Goal: Task Accomplishment & Management: Complete application form

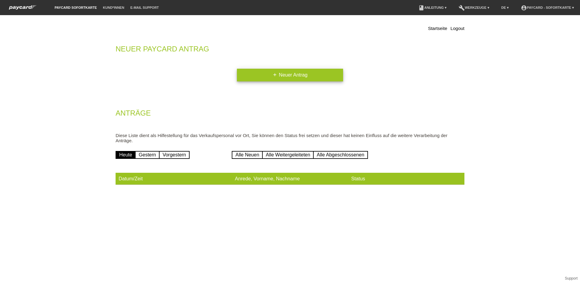
click at [296, 77] on link "add Neuer Antrag" at bounding box center [290, 75] width 106 height 13
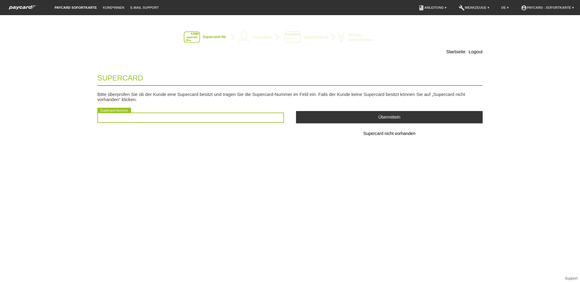
click at [194, 117] on input "text" at bounding box center [190, 118] width 186 height 10
click at [201, 117] on input "text" at bounding box center [190, 118] width 186 height 10
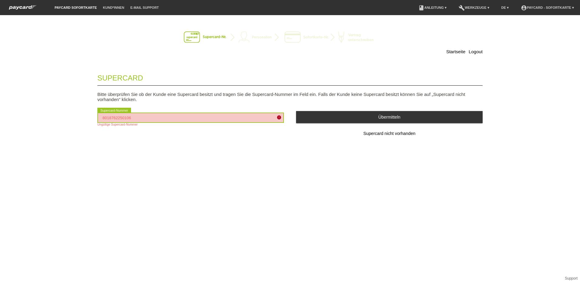
drag, startPoint x: 141, startPoint y: 117, endPoint x: 89, endPoint y: 119, distance: 52.2
click at [89, 119] on div "Startseite Logout Supercard Bitte überprüfen Sie ob der Kunde eine Supercard be…" at bounding box center [290, 89] width 424 height 137
drag, startPoint x: 142, startPoint y: 118, endPoint x: 79, endPoint y: 117, distance: 63.0
click at [79, 117] on div "Startseite Logout Supercard Bitte überprüfen Sie ob der Kunde eine Supercard be…" at bounding box center [290, 89] width 424 height 137
type input "2501060351180"
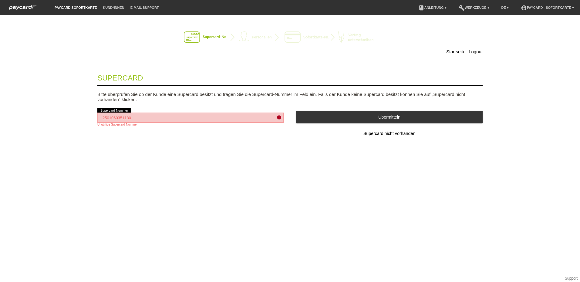
click at [234, 176] on div "Startseite Logout Supercard Bitte überprüfen Sie ob der Kunde eine Supercard be…" at bounding box center [290, 148] width 580 height 267
click at [279, 117] on icon "error" at bounding box center [278, 117] width 5 height 5
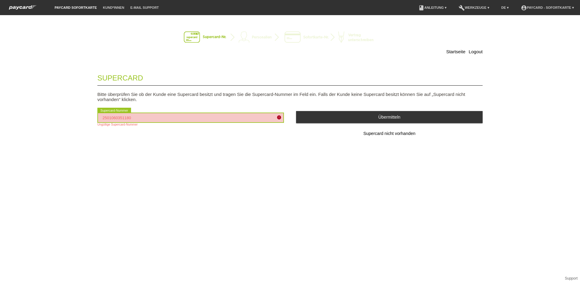
click at [238, 117] on input "2501060351180" at bounding box center [190, 118] width 186 height 10
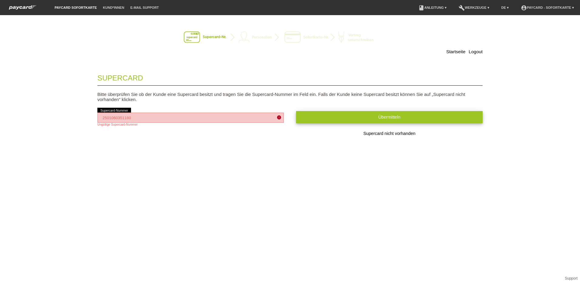
click at [431, 122] on button "Übermitteln" at bounding box center [389, 117] width 186 height 12
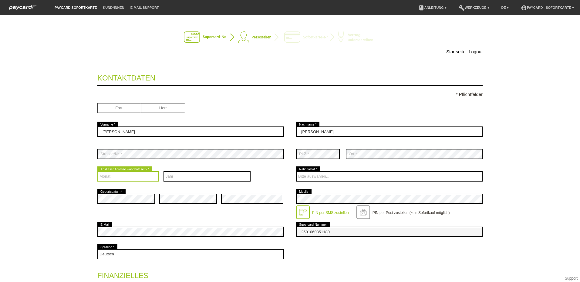
click at [125, 181] on select "Monat 01 02 03 04 05 06 07 08 09 10 11 12" at bounding box center [128, 177] width 62 height 10
click at [195, 170] on div "Jahr 2025 2024 2023 2022 2021 2020 2019 2018 2017 2016 2015 2014 2013" at bounding box center [206, 176] width 87 height 22
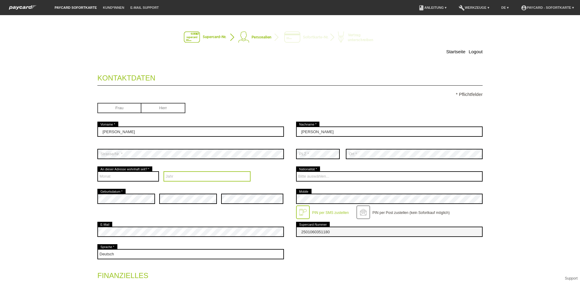
click at [182, 177] on select "Jahr 2025 2024 2023 2022 2021 2020 2019 2018 2017 2016" at bounding box center [206, 177] width 87 height 10
select select "2016"
click at [163, 172] on select "Jahr 2025 2024 2023 2022 2021 2020 2019 2018 2017 2016" at bounding box center [206, 177] width 87 height 10
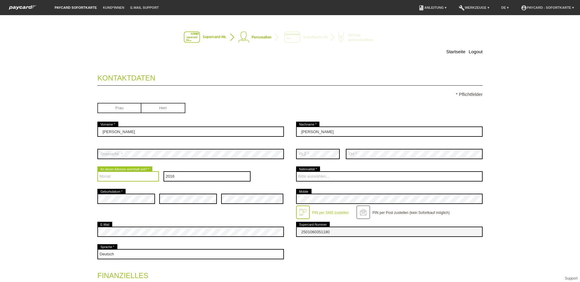
click at [140, 178] on select "Monat 01 02 03 04 05 06 07 08 09 10 11 12" at bounding box center [128, 177] width 62 height 10
select select "01"
click at [97, 172] on select "Monat 01 02 03 04 05 06 07 08 09 10 11 12" at bounding box center [128, 177] width 62 height 10
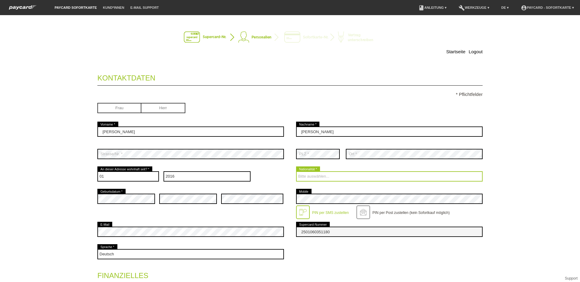
click at [311, 179] on select "Bitte auswählen... Schweiz Deutschland Liechtenstein Österreich ------------ Af…" at bounding box center [389, 177] width 186 height 10
select select "CH"
click at [296, 172] on select "Bitte auswählen... Schweiz Deutschland Liechtenstein Österreich ------------ Af…" at bounding box center [389, 177] width 186 height 10
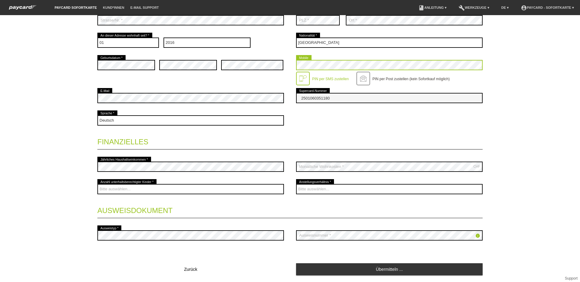
scroll to position [152, 0]
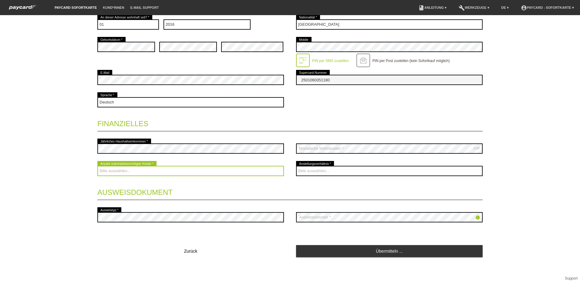
click at [125, 168] on select "Bitte auswählen... 0 1 2 3 4 5 6 7 8 9" at bounding box center [190, 171] width 186 height 10
click at [144, 168] on select "Bitte auswählen... 0 1 2 3 4 5 6 7 8 9" at bounding box center [190, 171] width 186 height 10
click at [122, 174] on select "Bitte auswählen... 0 1 2 3 4 5 6 7 8 9" at bounding box center [190, 171] width 186 height 10
click at [129, 169] on select "Bitte auswählen... 0 1 2 3 4 5 6 7 8 9" at bounding box center [190, 171] width 186 height 10
click at [128, 170] on select "Bitte auswählen... 0 1 2 3 4 5 6 7 8 9" at bounding box center [190, 171] width 186 height 10
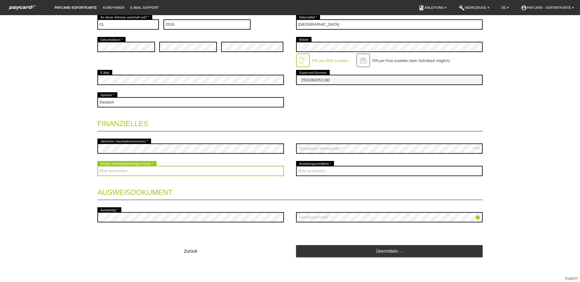
select select "2"
click at [97, 166] on select "Bitte auswählen... 0 1 2 3 4 5 6 7 8 9" at bounding box center [190, 171] width 186 height 10
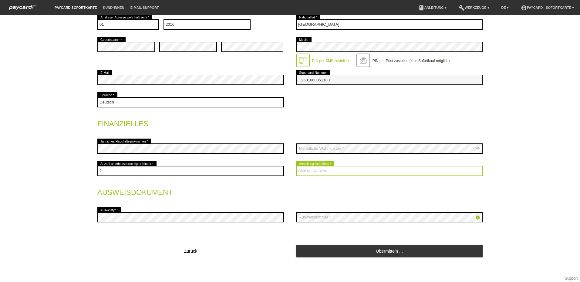
click at [335, 171] on select "Bitte auswählen... Unbefristet Befristet Lehrling/Student Pensioniert Nicht arb…" at bounding box center [389, 171] width 186 height 10
select select "UNLIMITED"
click at [296, 166] on select "Bitte auswählen... Unbefristet Befristet Lehrling/Student Pensioniert Nicht arb…" at bounding box center [389, 171] width 186 height 10
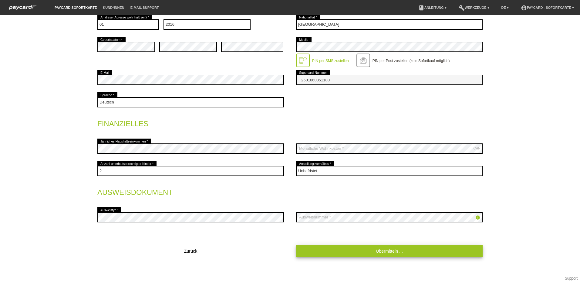
click at [427, 250] on link "Übermitteln ..." at bounding box center [389, 251] width 186 height 12
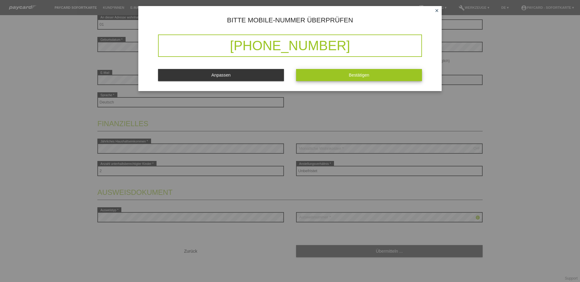
click at [400, 72] on button "Bestätigen" at bounding box center [359, 75] width 126 height 12
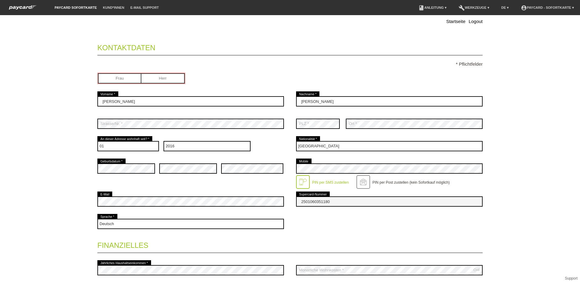
scroll to position [0, 0]
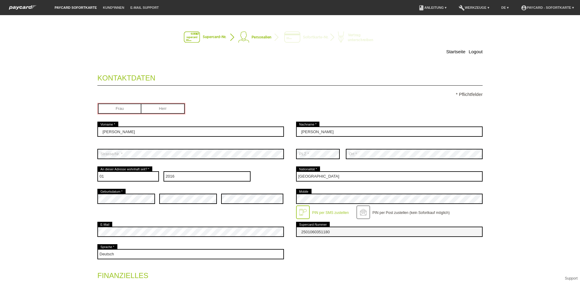
click at [332, 213] on label "PIN per SMS zustellen" at bounding box center [330, 213] width 37 height 4
click at [303, 213] on div at bounding box center [303, 213] width 14 height 14
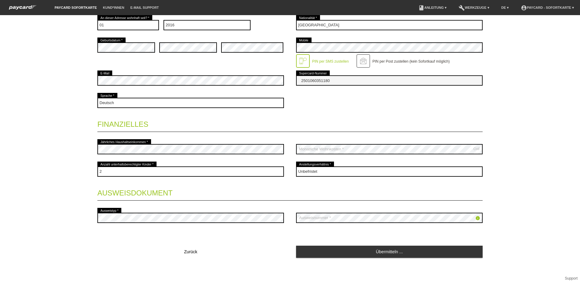
scroll to position [152, 0]
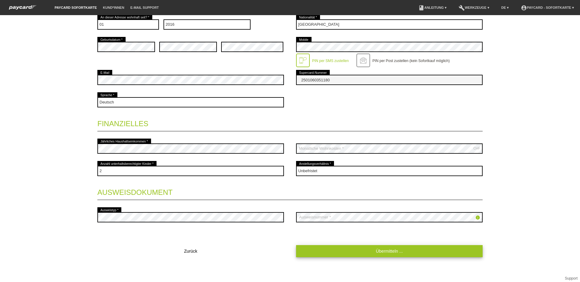
click at [390, 254] on link "Übermitteln ..." at bounding box center [389, 251] width 186 height 12
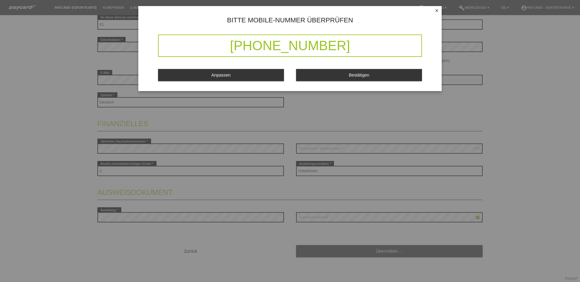
click at [438, 11] on icon "close" at bounding box center [436, 10] width 5 height 5
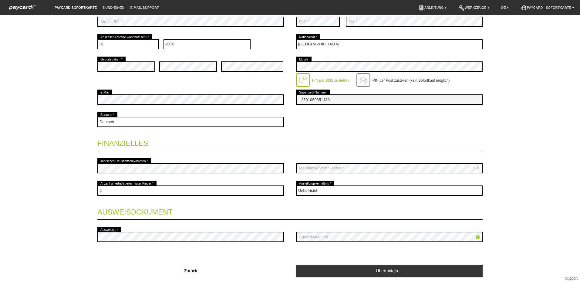
scroll to position [122, 0]
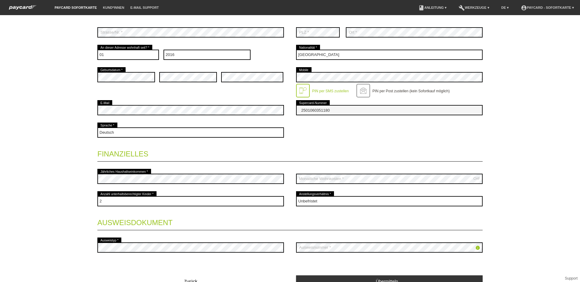
click at [327, 92] on label "PIN per SMS zustellen" at bounding box center [330, 91] width 37 height 4
click at [364, 92] on div at bounding box center [363, 91] width 14 height 14
click at [325, 92] on label "PIN per SMS zustellen" at bounding box center [330, 91] width 37 height 4
click at [303, 97] on div at bounding box center [303, 91] width 14 height 14
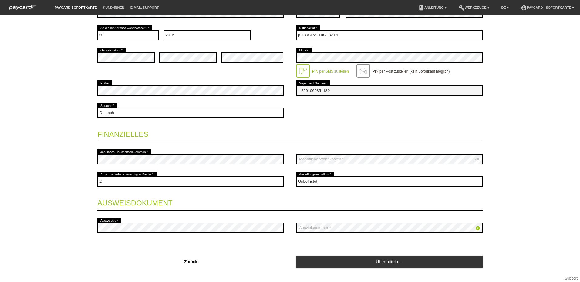
scroll to position [152, 0]
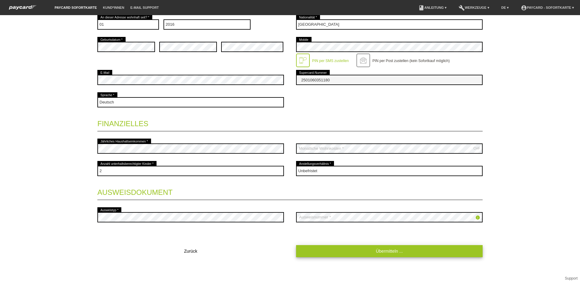
click at [389, 250] on link "Übermitteln ..." at bounding box center [389, 251] width 186 height 12
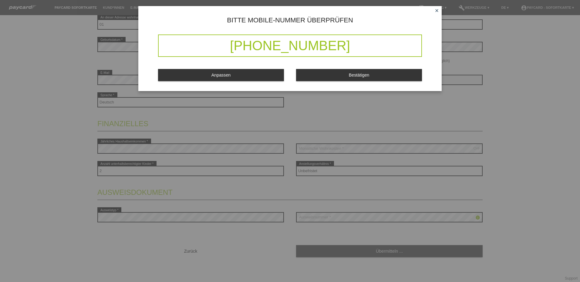
click at [359, 79] on button "Bestätigen" at bounding box center [359, 75] width 126 height 12
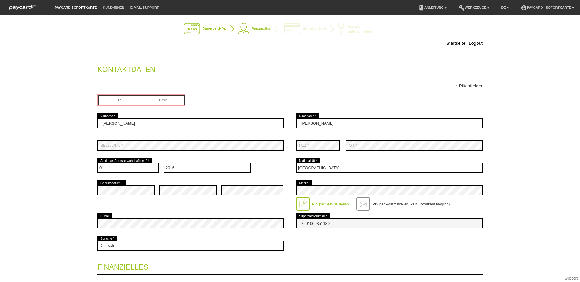
scroll to position [0, 0]
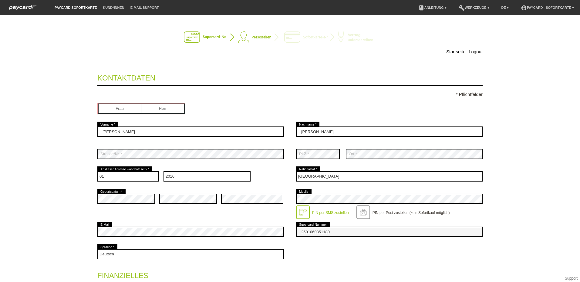
click at [153, 112] on input "radio" at bounding box center [162, 108] width 43 height 9
radio input "true"
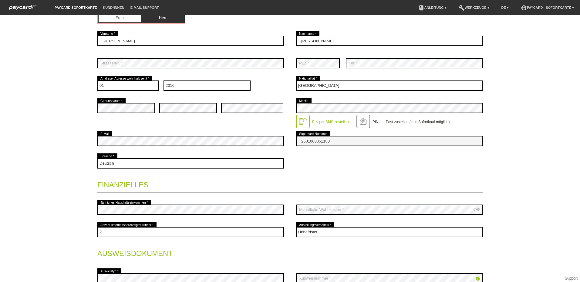
click at [328, 123] on label "PIN per SMS zustellen" at bounding box center [330, 122] width 37 height 4
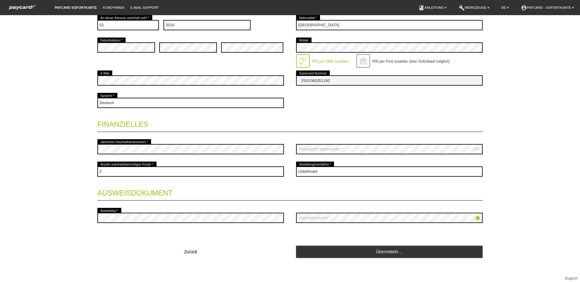
scroll to position [152, 0]
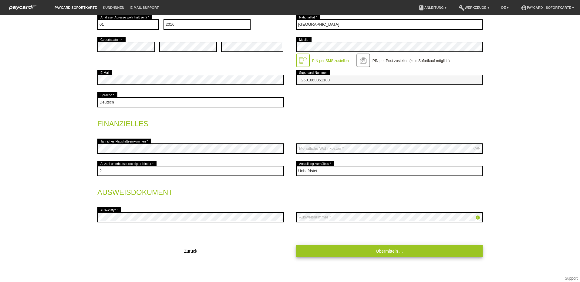
click at [380, 254] on link "Übermitteln ..." at bounding box center [389, 251] width 186 height 12
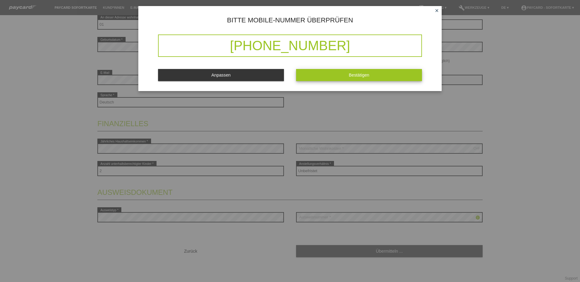
click at [356, 80] on button "Bestätigen" at bounding box center [359, 75] width 126 height 12
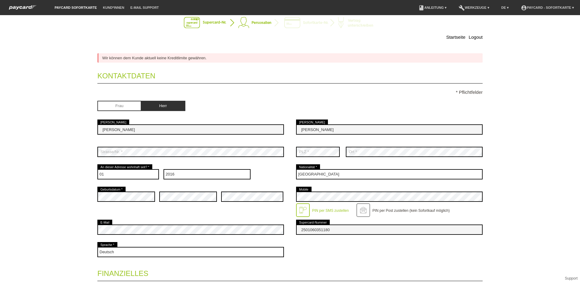
scroll to position [0, 0]
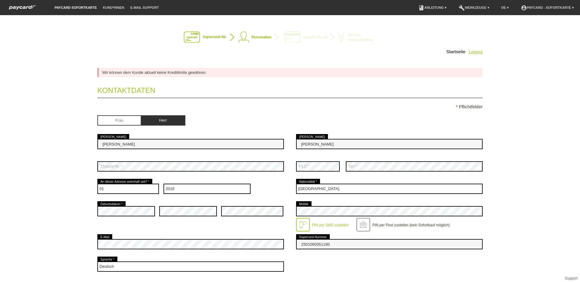
click at [476, 51] on link "Logout" at bounding box center [475, 51] width 14 height 5
